Goal: Task Accomplishment & Management: Complete application form

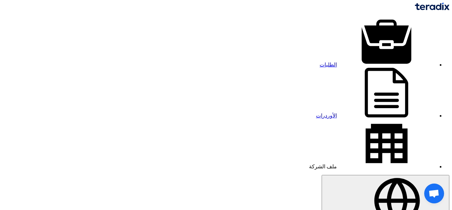
click at [415, 10] on img at bounding box center [432, 7] width 34 height 8
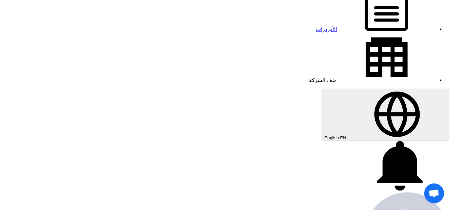
scroll to position [80, 0]
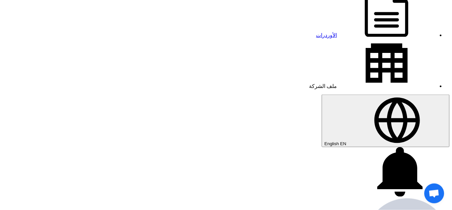
type input "MacBook Air M3 2024 - Display 13.6 inch - Memory 16GB - Storage 256 G.B SSD - C…"
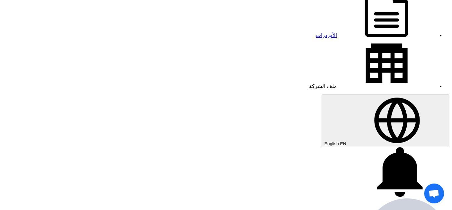
paste input "48.24561403508772"
type input "48.24561403508772"
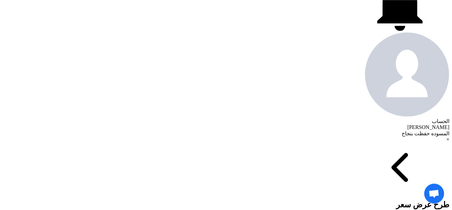
scroll to position [247, 0]
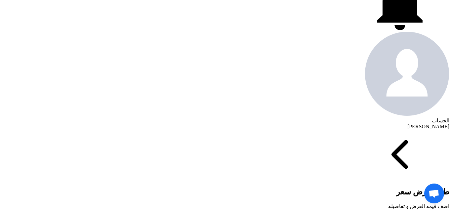
drag, startPoint x: 1, startPoint y: 117, endPoint x: 4, endPoint y: 78, distance: 39.2
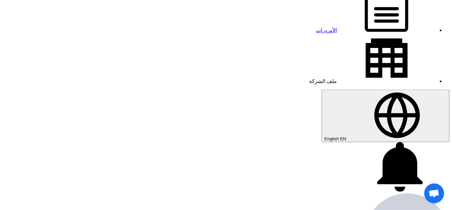
scroll to position [84, 0]
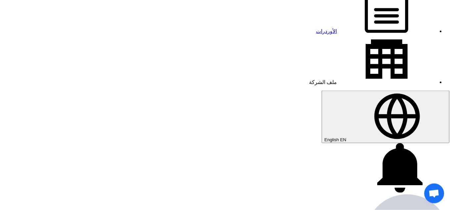
paste input "245."
type input "48245.61403508772"
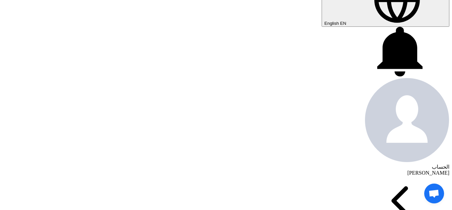
scroll to position [231, 0]
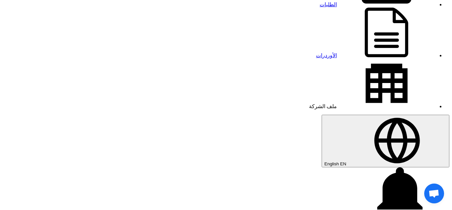
click at [83, 167] on div "1 عرض سعرك لطلب MacBook Air M3 2024 لم يعد الان تنافسي Just now تم مشاهدة العرض…" at bounding box center [226, 192] width 447 height 51
